Goal: Transaction & Acquisition: Purchase product/service

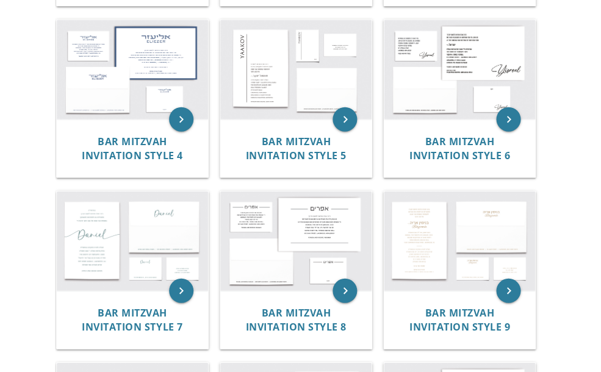
scroll to position [492, 0]
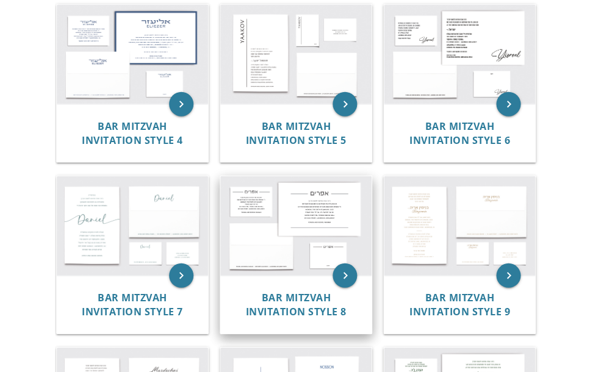
click at [277, 236] on img at bounding box center [295, 226] width 151 height 100
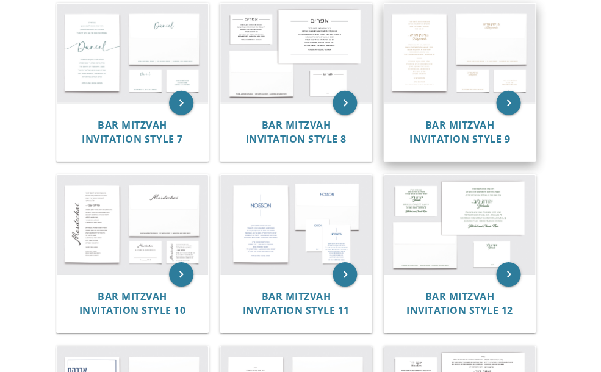
scroll to position [723, 0]
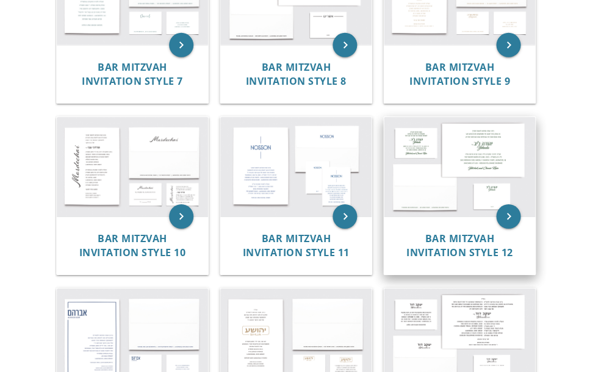
click at [465, 164] on img at bounding box center [459, 167] width 151 height 100
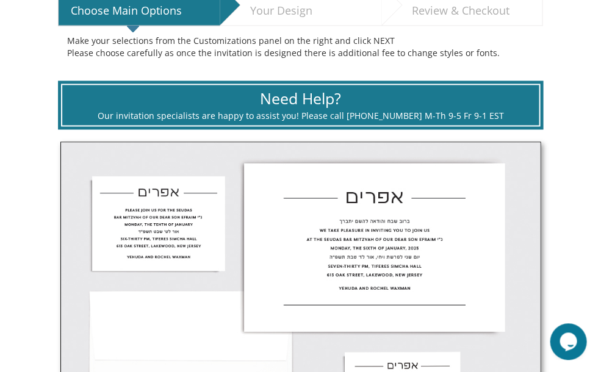
scroll to position [246, 0]
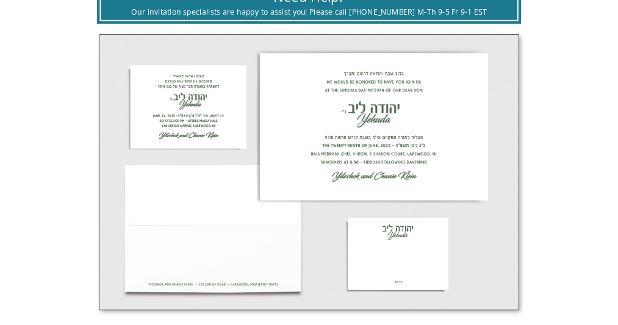
scroll to position [440, 0]
